Goal: Navigation & Orientation: Find specific page/section

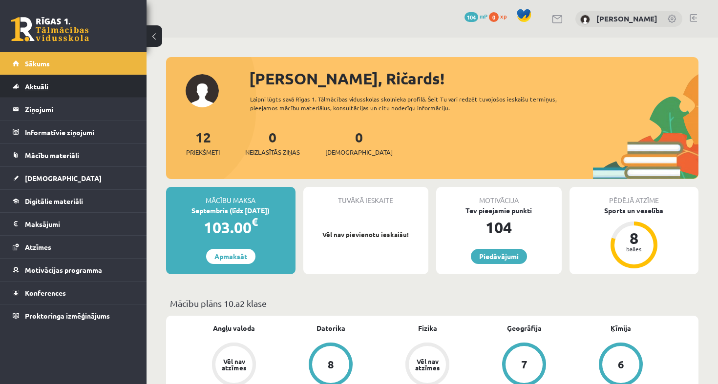
click at [99, 87] on link "Aktuāli" at bounding box center [74, 86] width 122 height 22
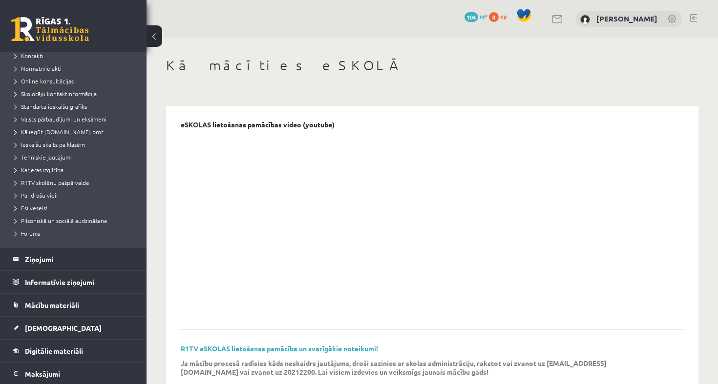
scroll to position [99, 0]
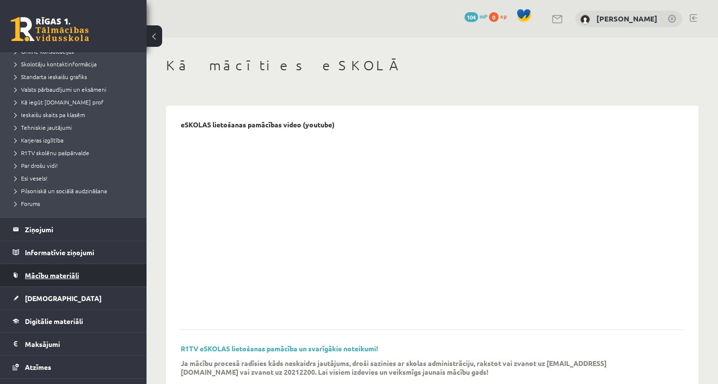
click at [63, 278] on span "Mācību materiāli" at bounding box center [52, 275] width 54 height 9
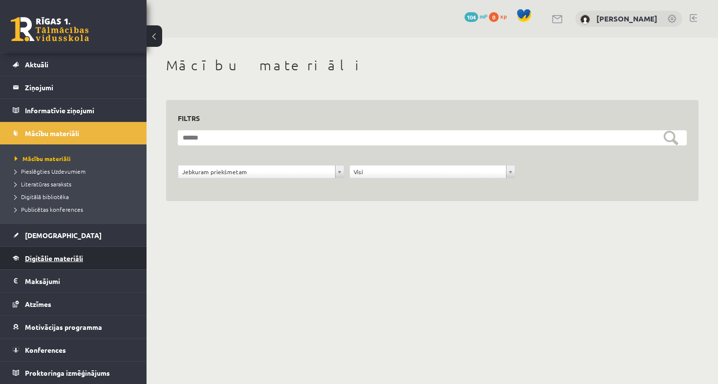
click at [79, 262] on span "Digitālie materiāli" at bounding box center [54, 258] width 58 height 9
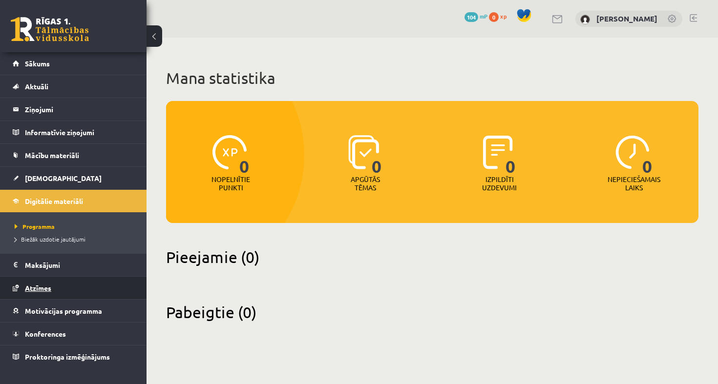
click at [67, 294] on link "Atzīmes" at bounding box center [74, 288] width 122 height 22
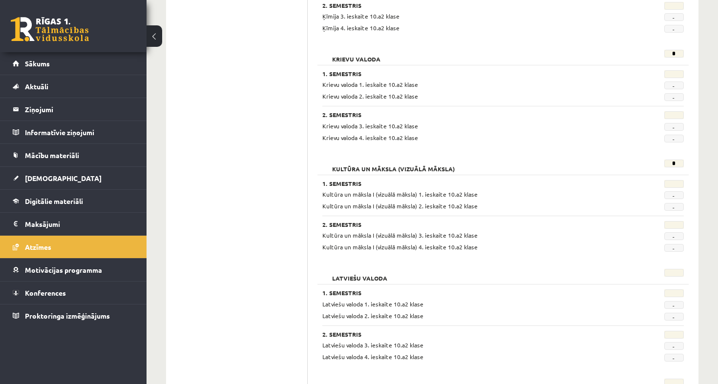
scroll to position [661, 0]
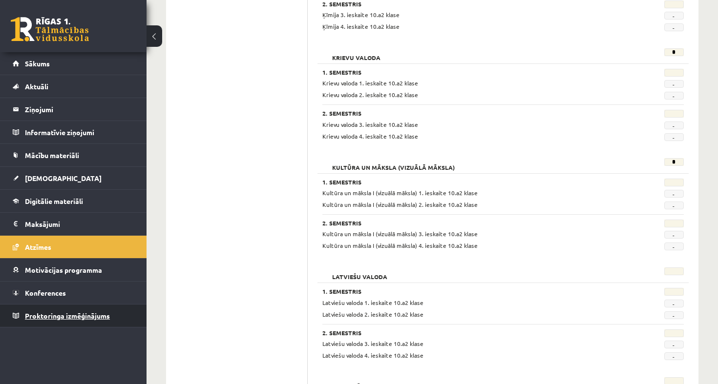
click at [65, 312] on link "Proktoringa izmēģinājums" at bounding box center [74, 316] width 122 height 22
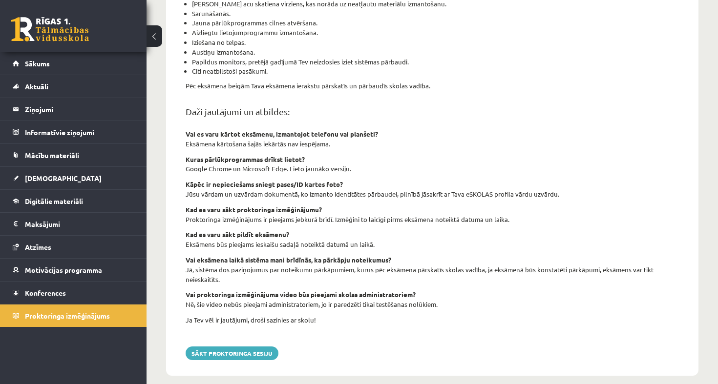
scroll to position [308, 0]
click at [96, 286] on link "Konferences" at bounding box center [74, 293] width 122 height 22
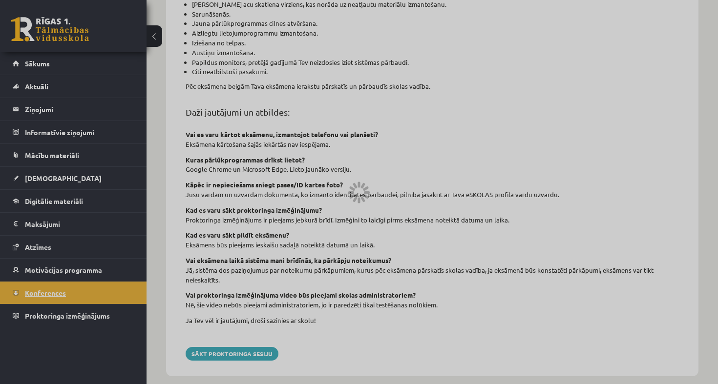
scroll to position [82, 0]
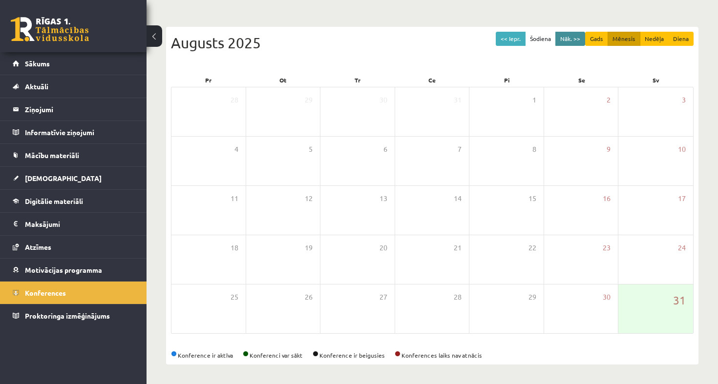
click at [572, 36] on button "Nāk. >>" at bounding box center [570, 39] width 30 height 14
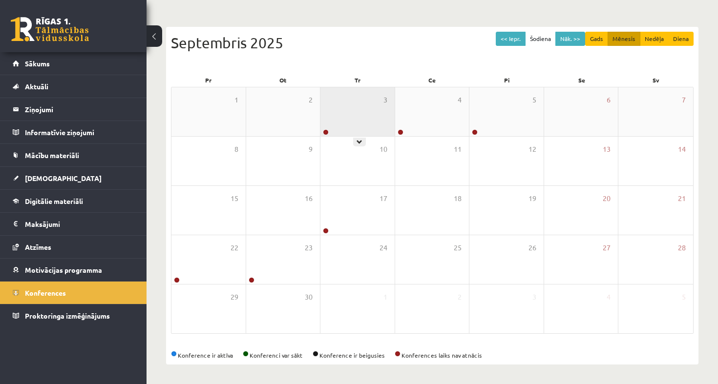
click at [357, 106] on div "3" at bounding box center [357, 111] width 74 height 49
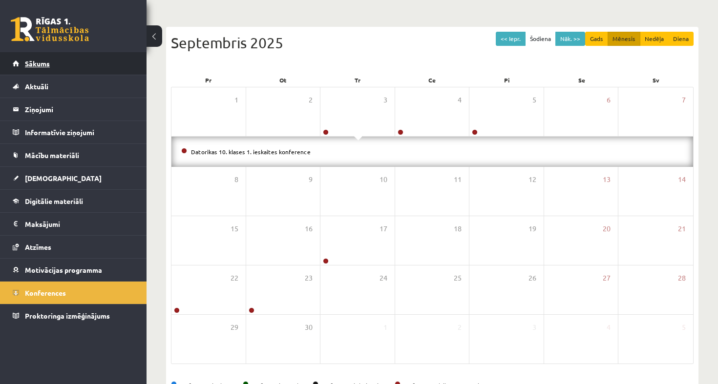
click at [95, 68] on link "Sākums" at bounding box center [74, 63] width 122 height 22
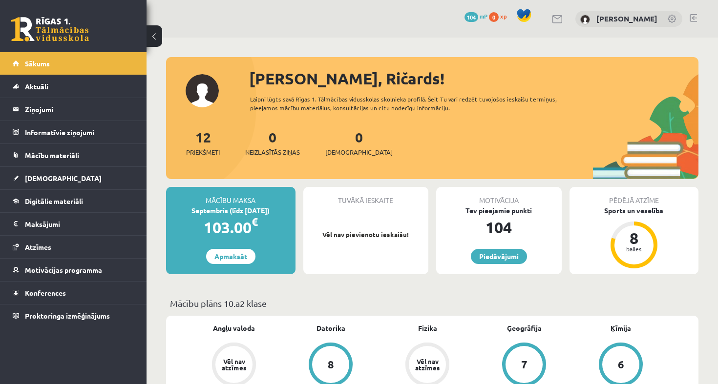
click at [562, 21] on link at bounding box center [558, 19] width 12 height 8
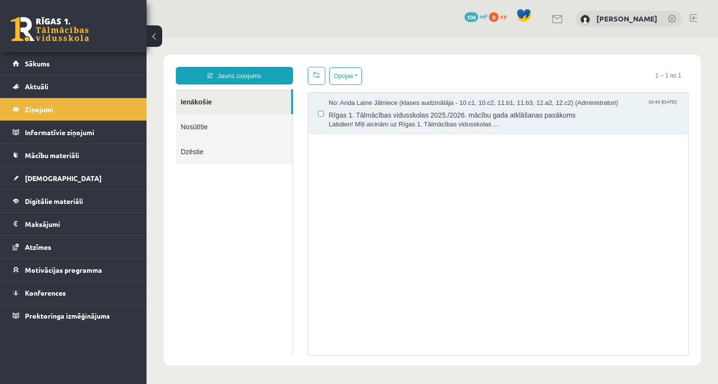
click at [160, 37] on button at bounding box center [155, 35] width 16 height 21
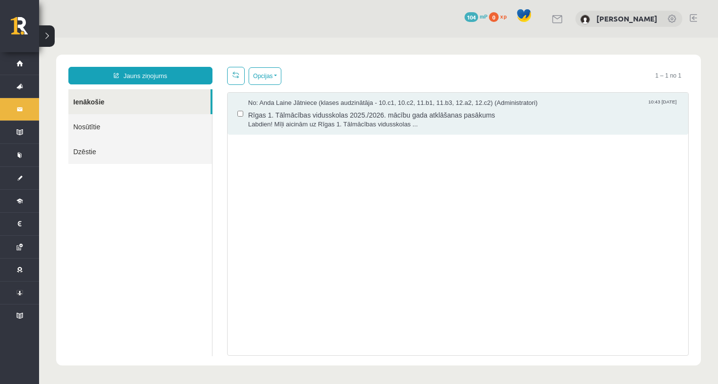
click at [47, 38] on button at bounding box center [47, 35] width 16 height 21
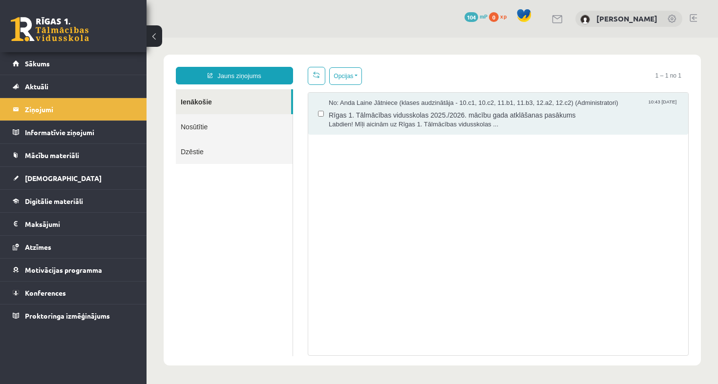
click at [50, 29] on link at bounding box center [50, 29] width 78 height 24
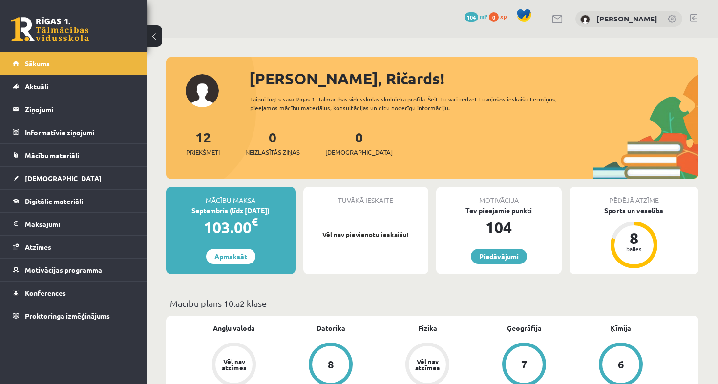
click at [193, 141] on div "12 Priekšmeti" at bounding box center [203, 142] width 34 height 30
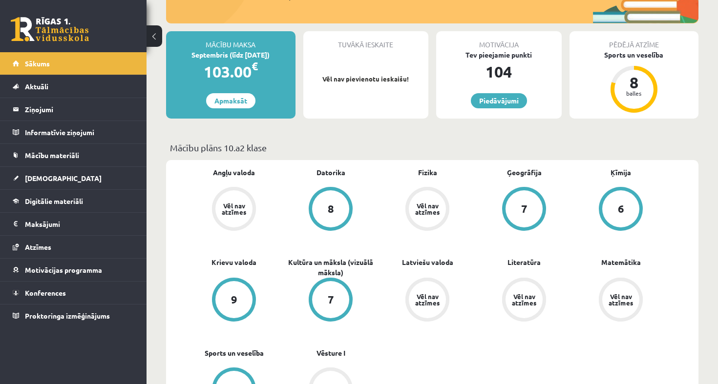
scroll to position [159, 0]
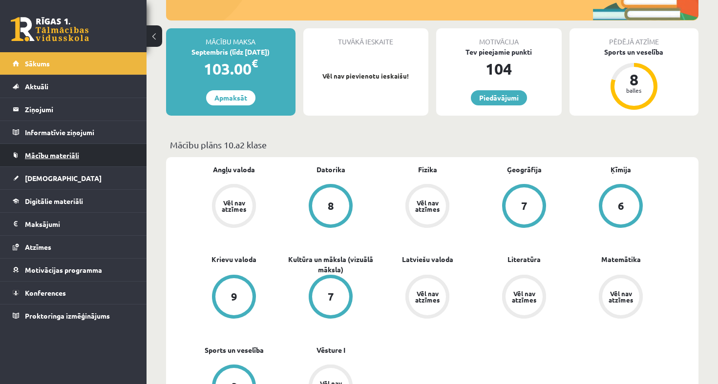
click at [90, 151] on link "Mācību materiāli" at bounding box center [74, 155] width 122 height 22
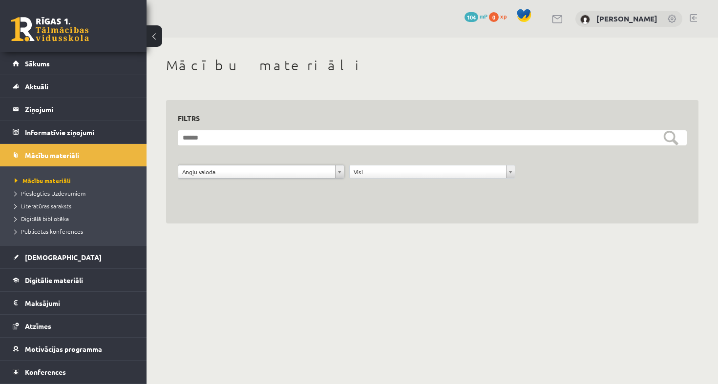
click at [195, 267] on body "0 Dāvanas 104 mP 0 xp Ričards Munde Sākums Aktuāli Kā mācīties eSKOLĀ Kontakti …" at bounding box center [359, 192] width 718 height 384
click at [108, 276] on link "Digitālie materiāli" at bounding box center [74, 280] width 122 height 22
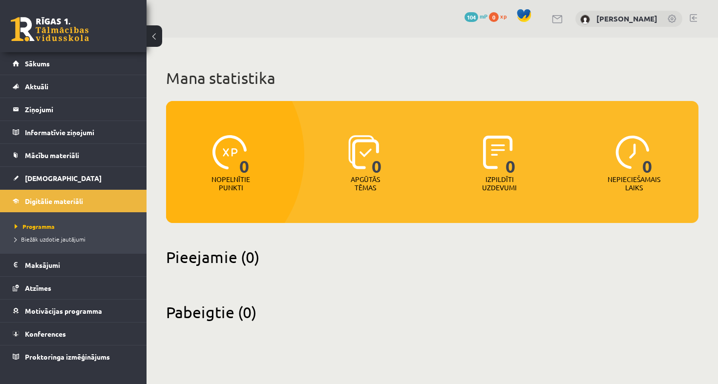
click at [52, 24] on link at bounding box center [50, 29] width 78 height 24
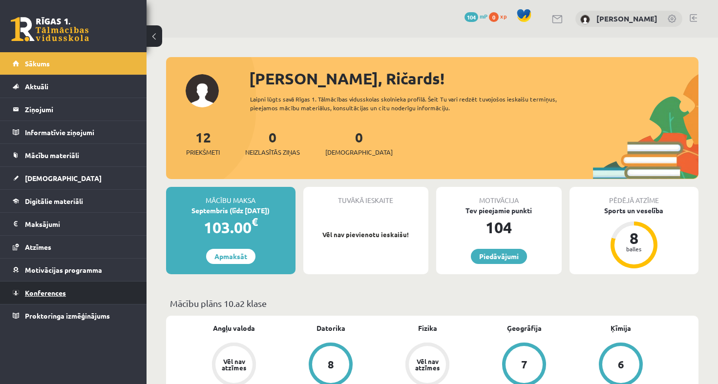
click at [76, 295] on link "Konferences" at bounding box center [74, 293] width 122 height 22
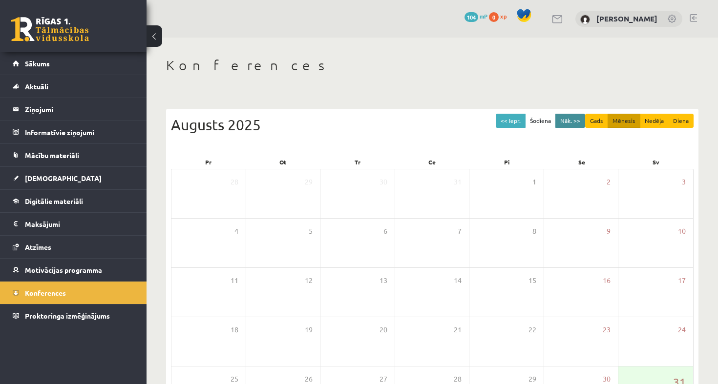
click at [577, 122] on button "Nāk. >>" at bounding box center [570, 121] width 30 height 14
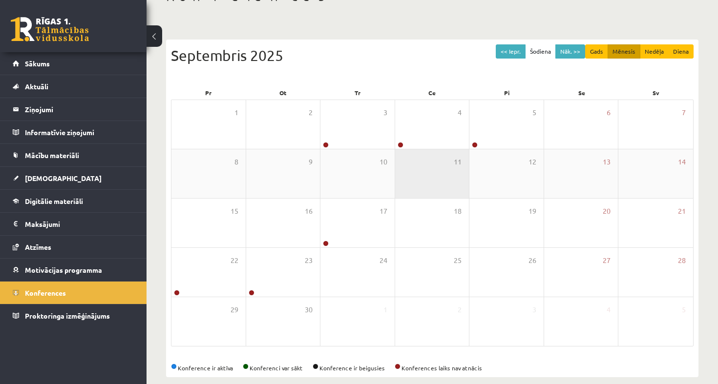
scroll to position [70, 0]
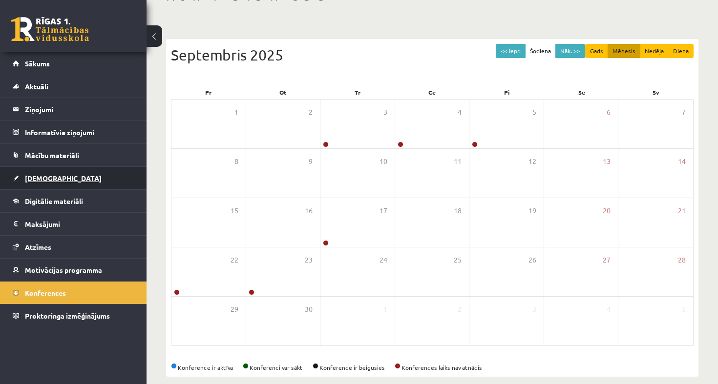
click at [66, 180] on link "[DEMOGRAPHIC_DATA]" at bounding box center [74, 178] width 122 height 22
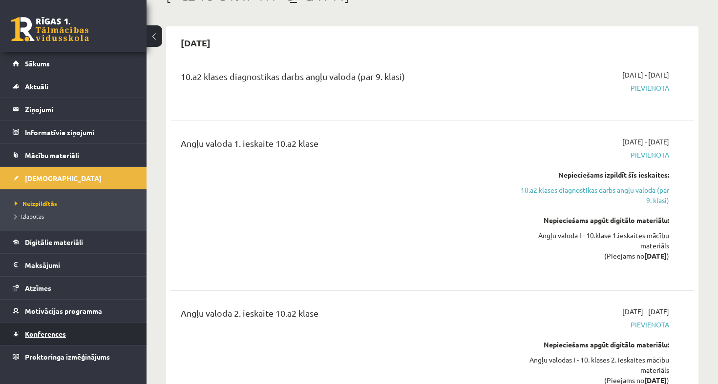
click at [66, 336] on link "Konferences" at bounding box center [74, 334] width 122 height 22
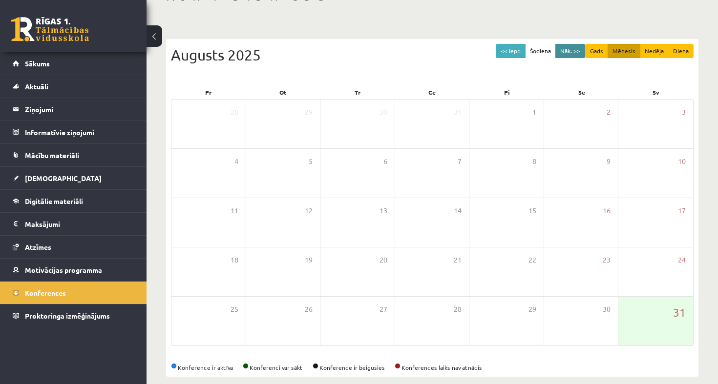
click at [568, 48] on button "Nāk. >>" at bounding box center [570, 51] width 30 height 14
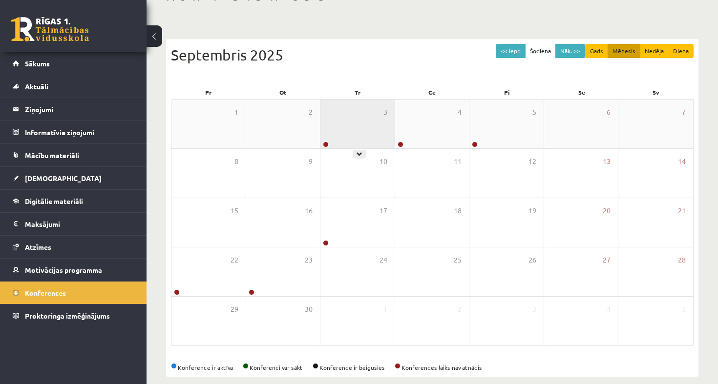
click at [346, 129] on div "3" at bounding box center [357, 124] width 74 height 49
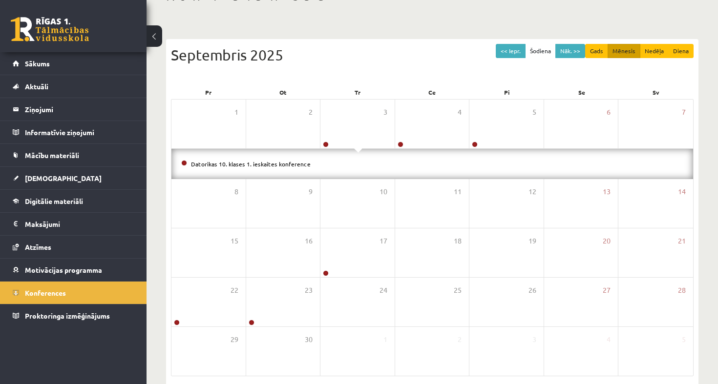
click at [343, 159] on li "Datorikas 10. klases 1. ieskaites konference" at bounding box center [432, 164] width 502 height 11
click at [57, 186] on link "[DEMOGRAPHIC_DATA]" at bounding box center [74, 178] width 122 height 22
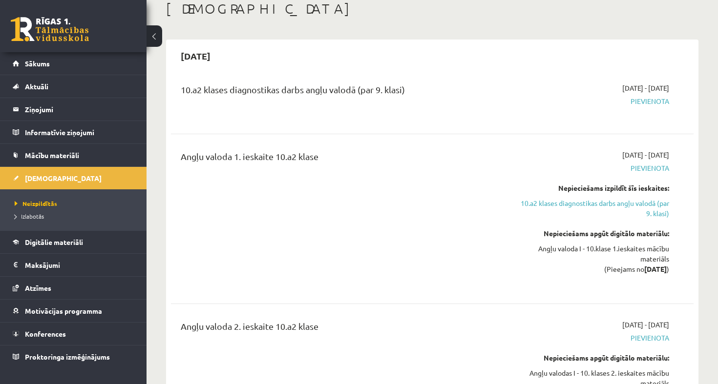
scroll to position [76, 0]
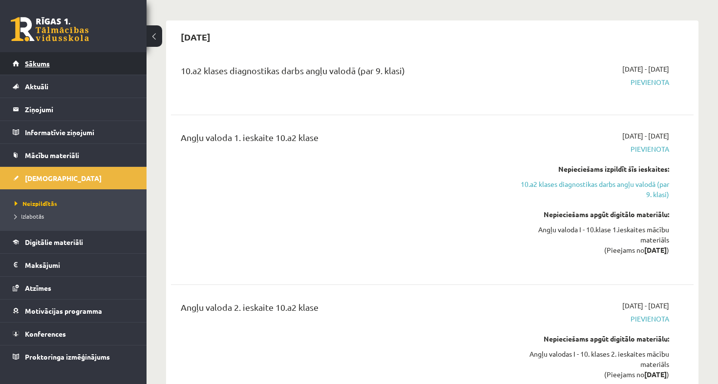
click at [54, 61] on link "Sākums" at bounding box center [74, 63] width 122 height 22
